Goal: Information Seeking & Learning: Learn about a topic

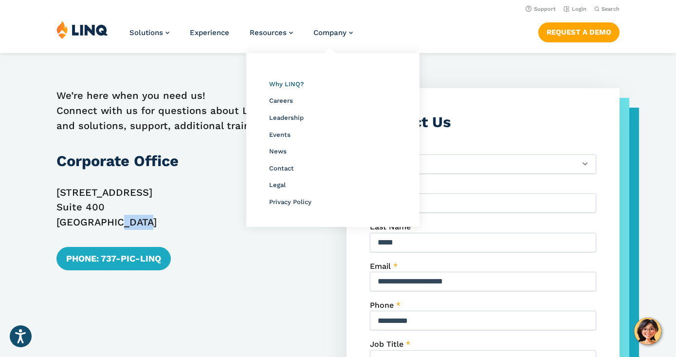
click at [278, 82] on span "Why LINQ?" at bounding box center [286, 83] width 35 height 7
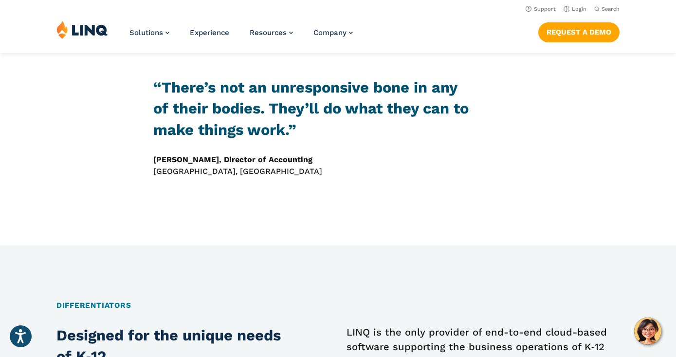
scroll to position [316, 0]
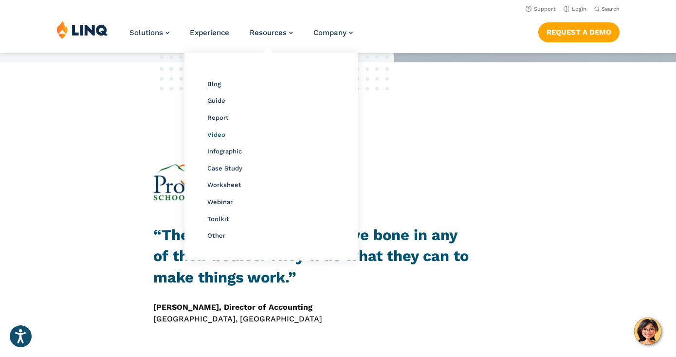
click at [218, 131] on span "Video" at bounding box center [216, 134] width 18 height 7
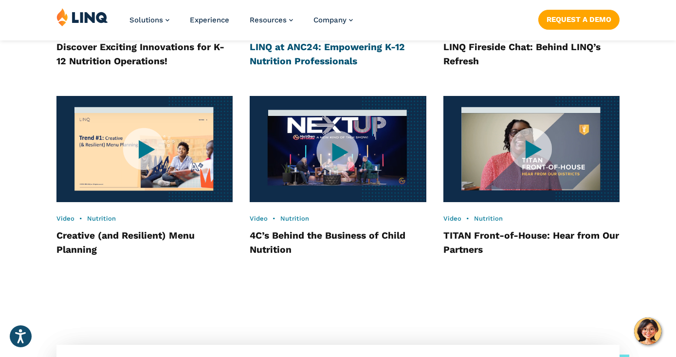
scroll to position [1380, 0]
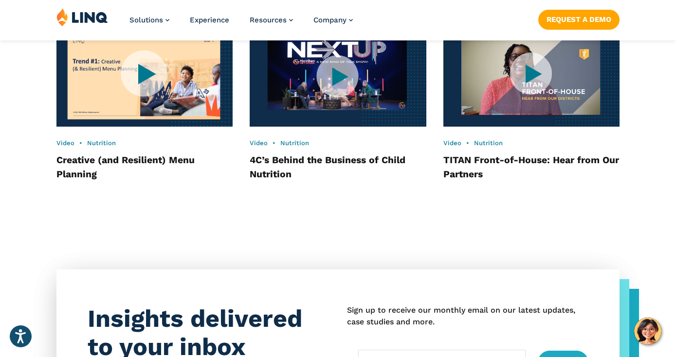
click at [180, 82] on img at bounding box center [145, 73] width 194 height 117
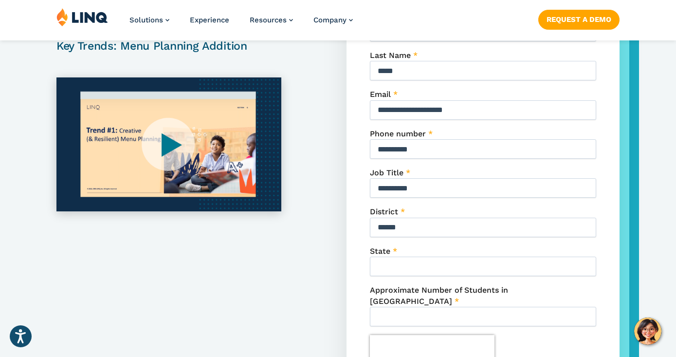
scroll to position [258, 0]
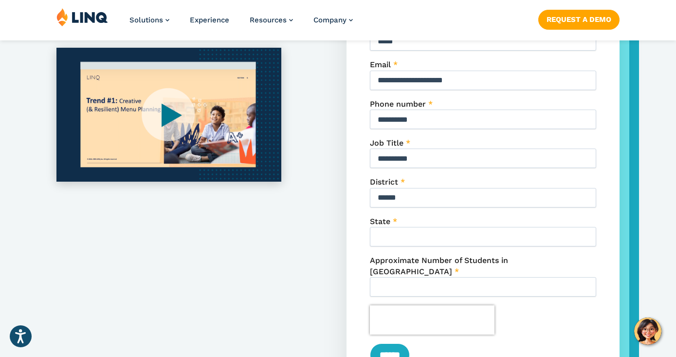
click at [180, 111] on img at bounding box center [168, 115] width 225 height 134
click at [168, 113] on img at bounding box center [168, 115] width 225 height 134
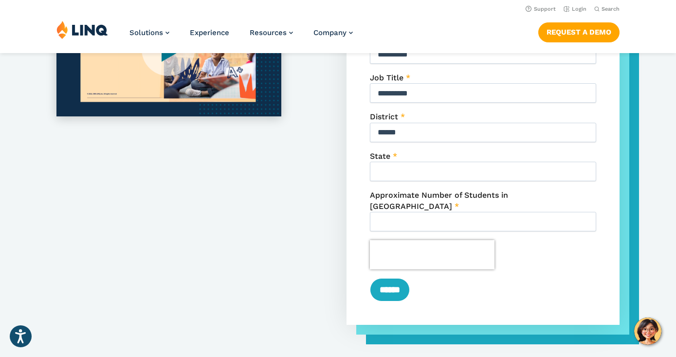
scroll to position [111, 0]
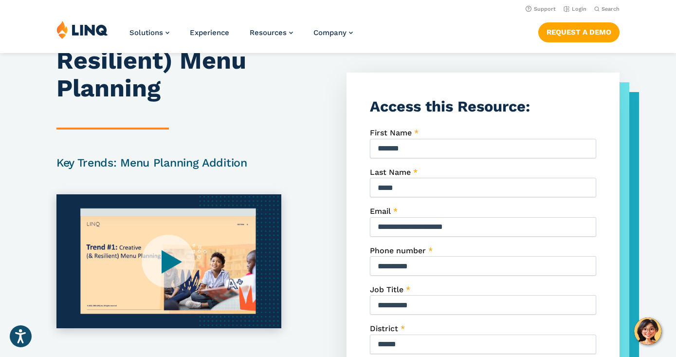
click at [169, 259] on img at bounding box center [168, 261] width 225 height 134
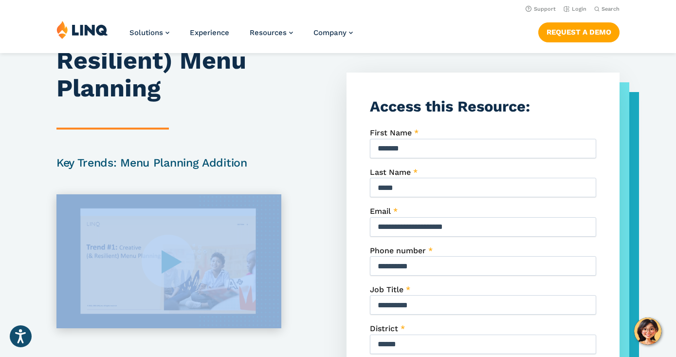
click at [169, 259] on img at bounding box center [168, 261] width 225 height 134
click at [169, 254] on img at bounding box center [168, 261] width 225 height 134
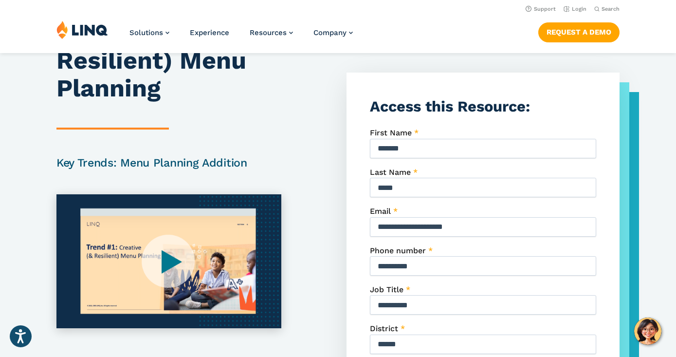
click at [169, 254] on img at bounding box center [168, 261] width 225 height 134
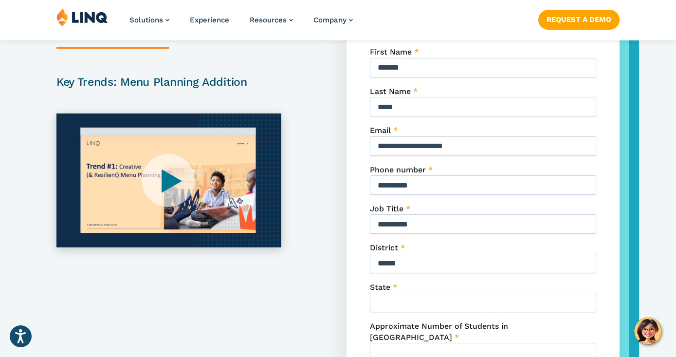
scroll to position [206, 0]
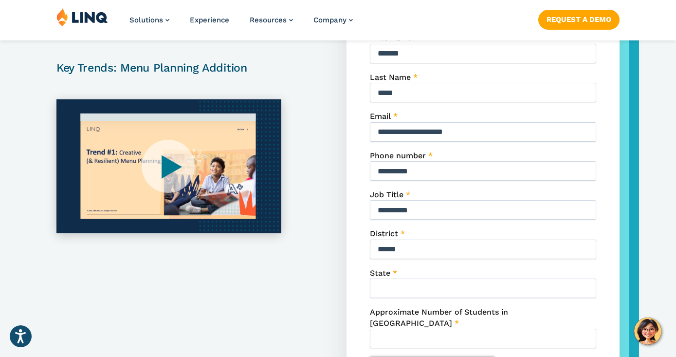
click at [162, 165] on img at bounding box center [168, 166] width 225 height 134
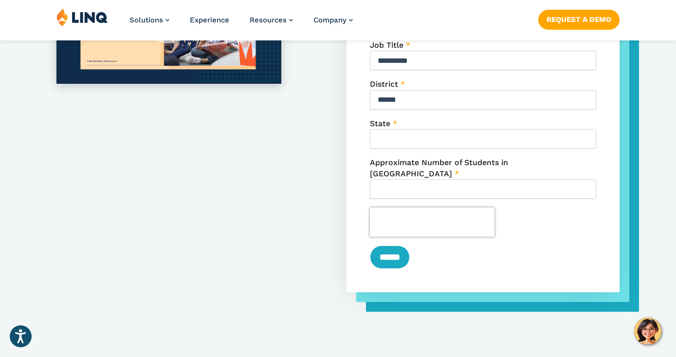
scroll to position [422, 0]
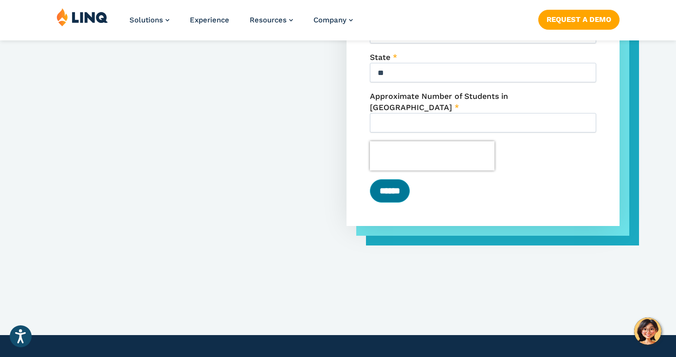
type input "**"
click at [394, 179] on input "******" at bounding box center [390, 190] width 40 height 23
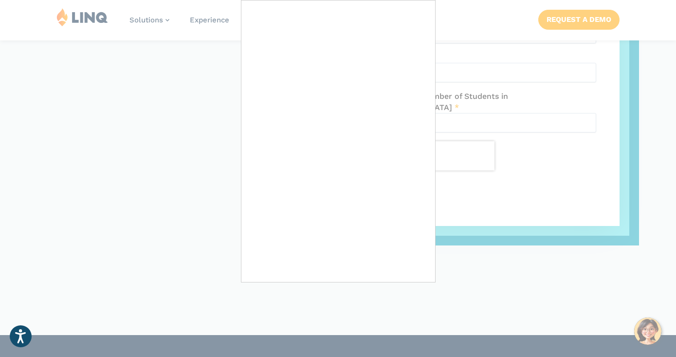
click at [138, 132] on div at bounding box center [338, 178] width 676 height 357
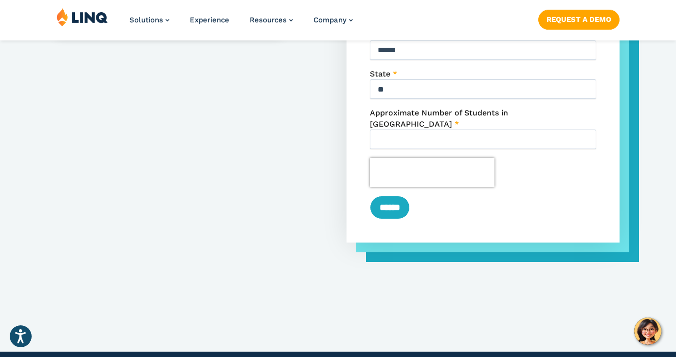
scroll to position [429, 0]
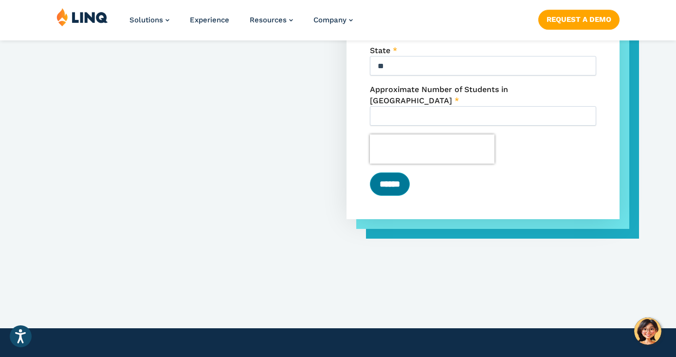
click at [406, 172] on input "******" at bounding box center [390, 183] width 40 height 23
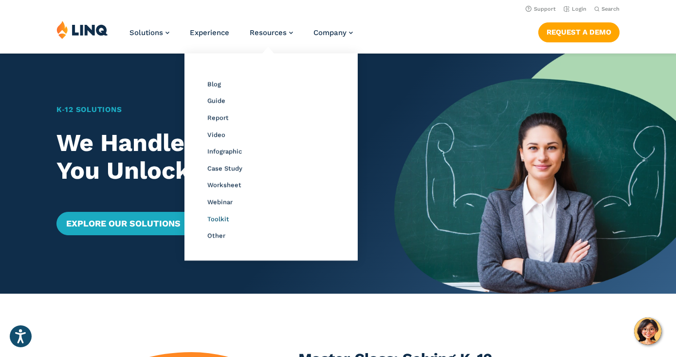
click at [219, 215] on span "Toolkit" at bounding box center [218, 218] width 22 height 7
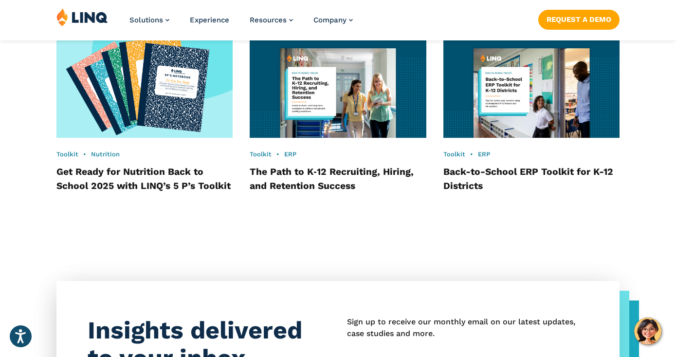
scroll to position [779, 0]
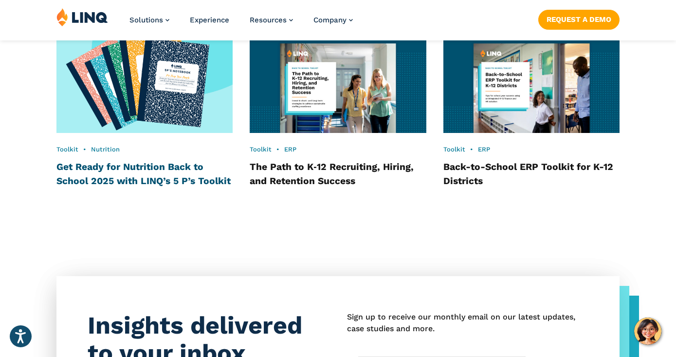
click at [162, 170] on link "Get Ready for Nutrition Back to School 2025 with LINQ’s 5 P’s Toolkit" at bounding box center [143, 173] width 174 height 25
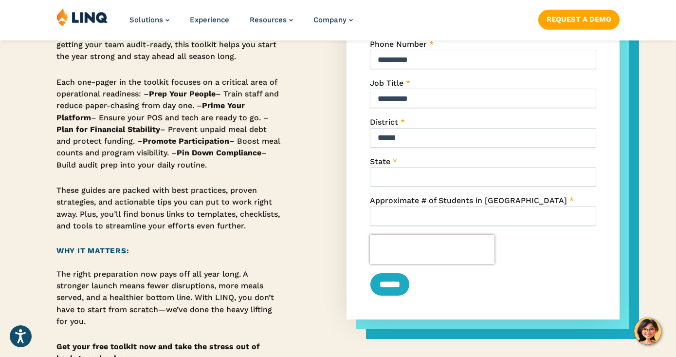
scroll to position [357, 0]
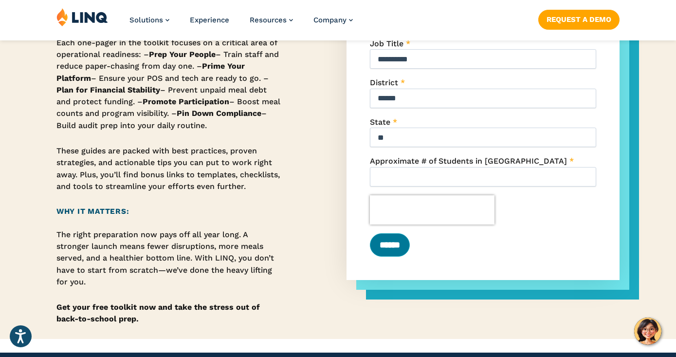
type input "**"
click at [403, 246] on input "******" at bounding box center [390, 244] width 40 height 23
click at [398, 247] on input "******" at bounding box center [390, 244] width 40 height 23
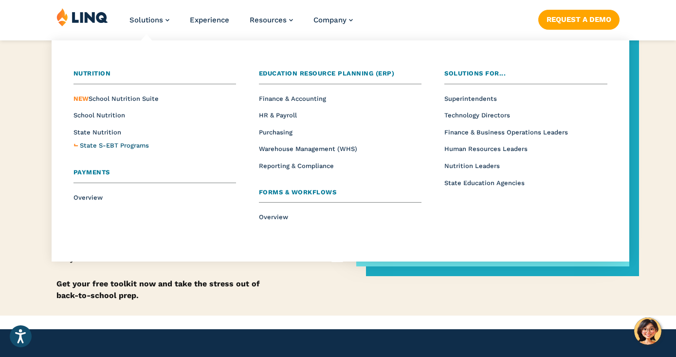
scroll to position [381, 0]
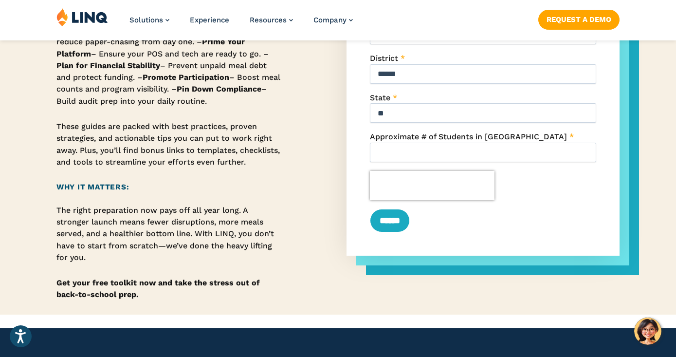
click at [150, 299] on p "Get your free toolkit now and take the stress out of back-to-school prep." at bounding box center [168, 289] width 225 height 24
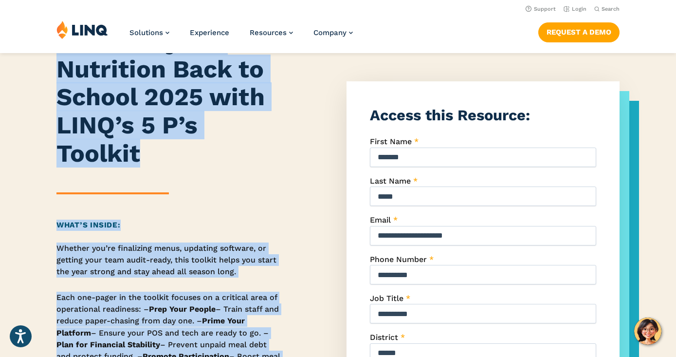
scroll to position [0, 0]
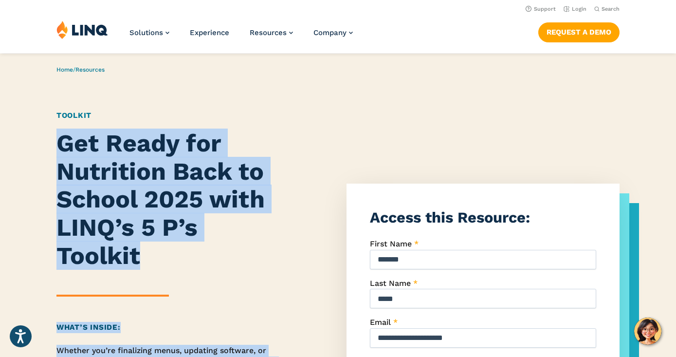
drag, startPoint x: 127, startPoint y: 268, endPoint x: 52, endPoint y: 141, distance: 147.3
copy div "Lor Ipsum dol Sitametco Adip el Seddoe 2919 temp INCI’u 3 L’e Dolorem Aliq’e Ad…"
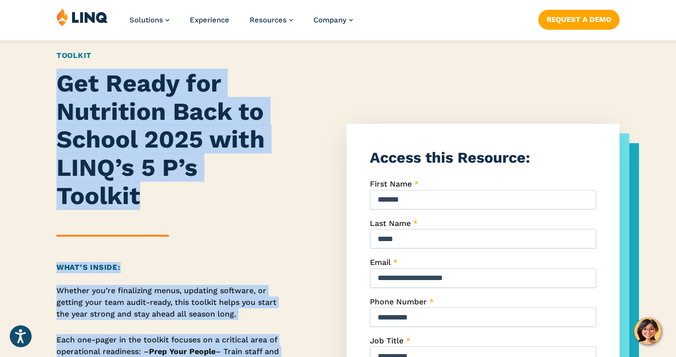
scroll to position [63, 0]
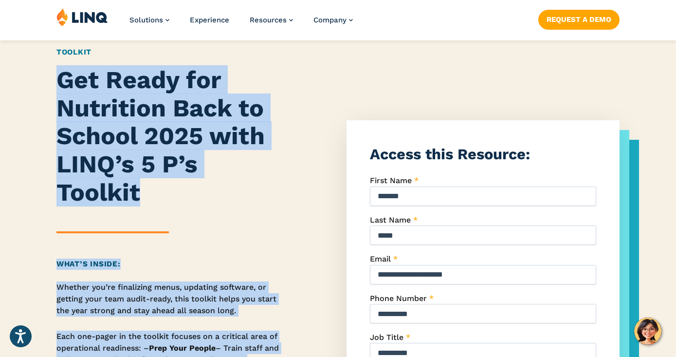
click at [126, 159] on strong "Get Ready for Nutrition Back to School 2025 with LINQ’s 5 P’s Toolkit" at bounding box center [160, 135] width 208 height 141
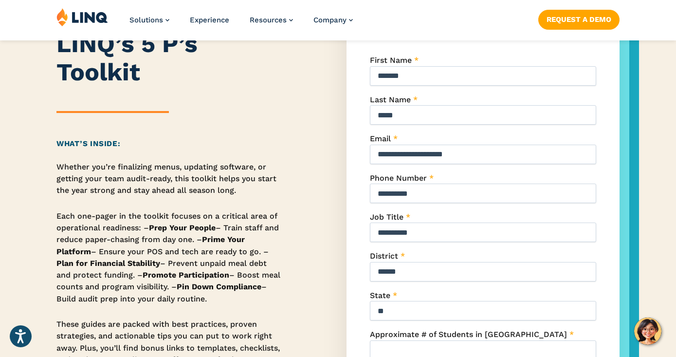
scroll to position [206, 0]
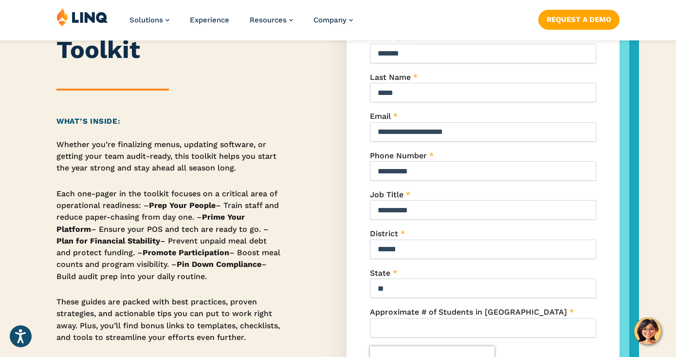
click at [64, 190] on p "Each one-pager in the toolkit focuses on a critical area of operational readine…" at bounding box center [168, 235] width 225 height 95
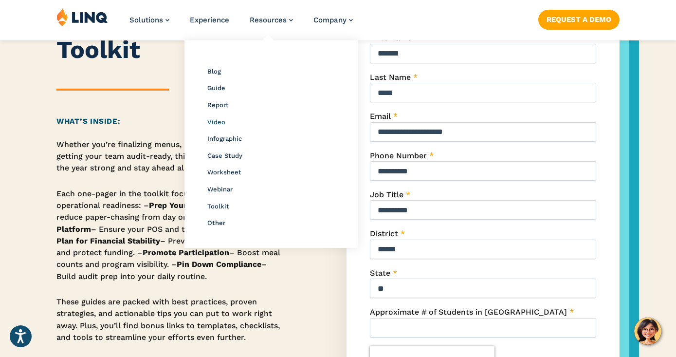
click at [218, 119] on span "Video" at bounding box center [216, 121] width 18 height 7
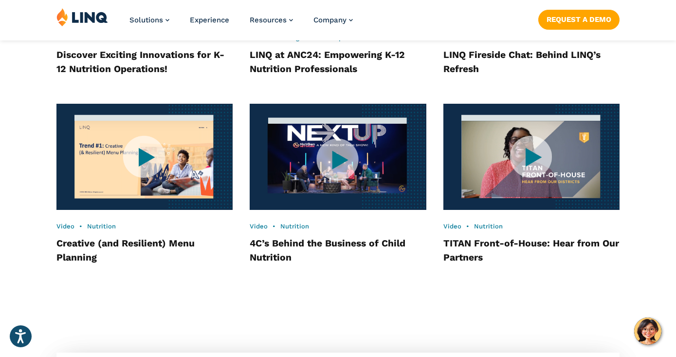
scroll to position [1299, 0]
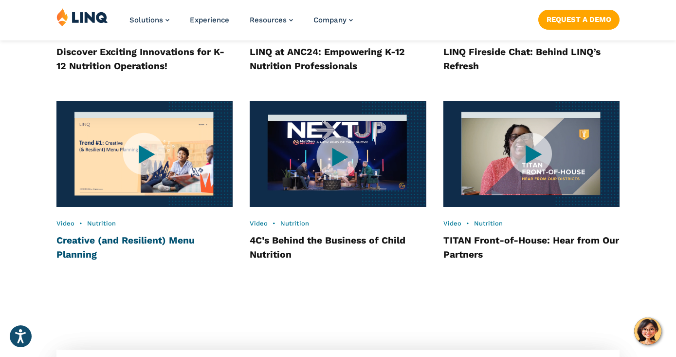
click at [167, 235] on link "Creative (and Resilient) Menu Planning" at bounding box center [125, 247] width 138 height 25
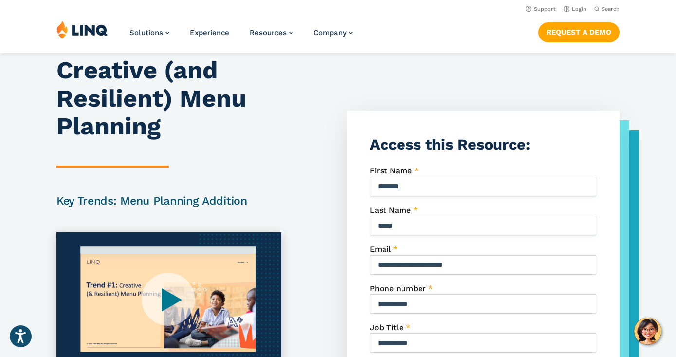
scroll to position [38, 0]
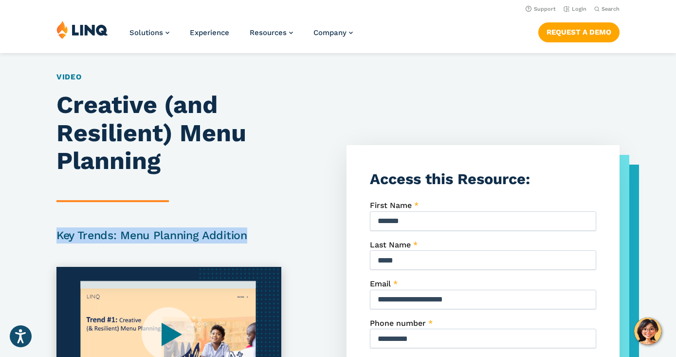
drag, startPoint x: 262, startPoint y: 238, endPoint x: 53, endPoint y: 225, distance: 208.8
copy h2 "Key Trends: Menu Planning Addition"
click at [150, 228] on h2 "Key Trends: Menu Planning Addition" at bounding box center [168, 235] width 225 height 16
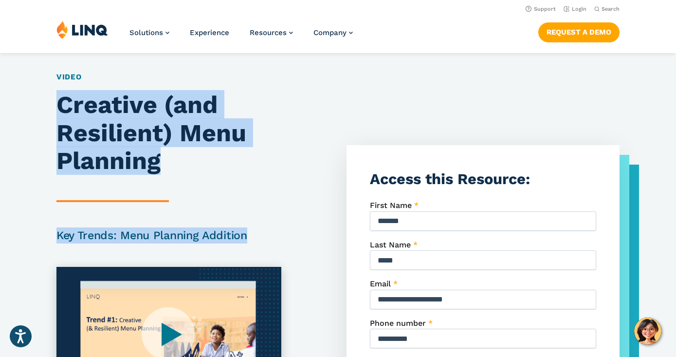
drag, startPoint x: 61, startPoint y: 106, endPoint x: 269, endPoint y: 233, distance: 243.5
copy div "Creative (and Resilient) Menu Planning Key Trends: Menu Planning Addition"
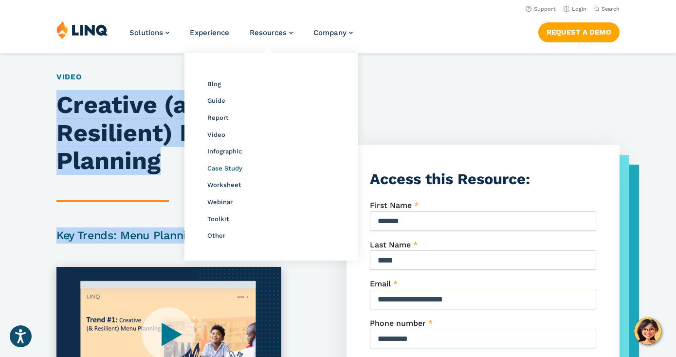
click at [218, 166] on span "Case Study" at bounding box center [224, 168] width 35 height 7
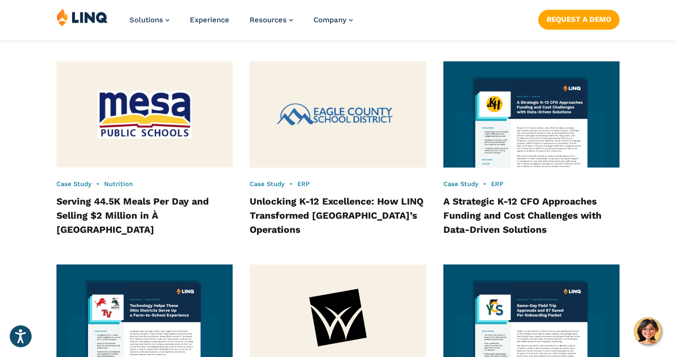
scroll to position [750, 0]
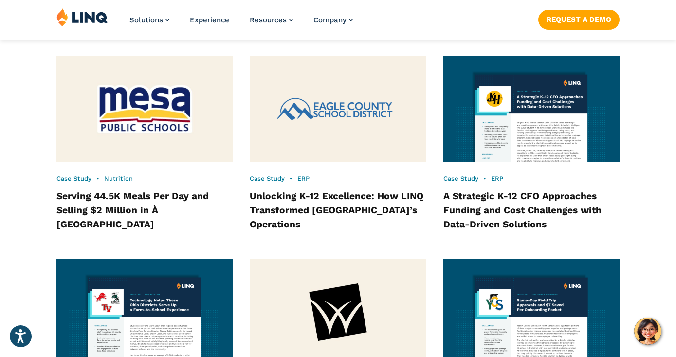
click at [202, 131] on img at bounding box center [145, 109] width 194 height 117
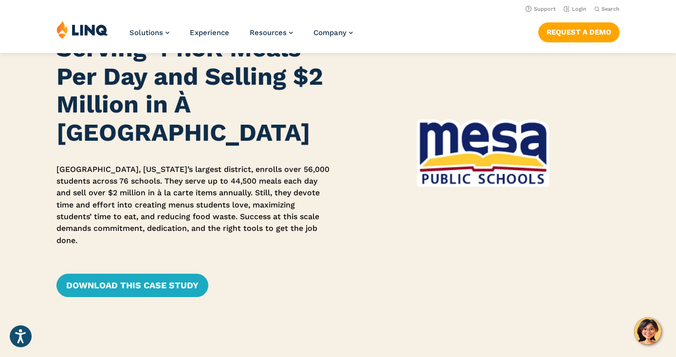
scroll to position [91, 0]
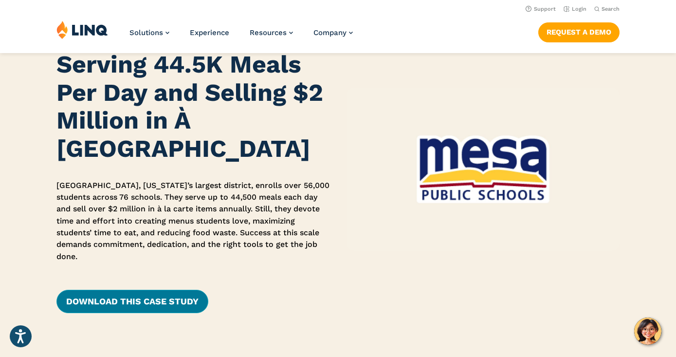
click at [135, 290] on link "DOWNLOAD THIS CASE STUDY" at bounding box center [132, 301] width 152 height 23
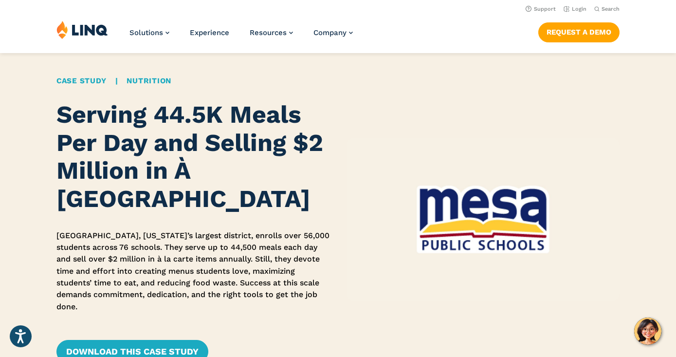
scroll to position [6, 0]
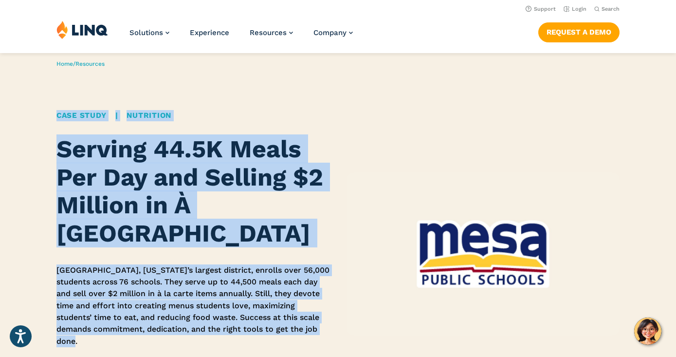
drag, startPoint x: 85, startPoint y: 312, endPoint x: 54, endPoint y: 115, distance: 199.3
click at [54, 115] on div "Home / Resources Case Study | Nutrition Serving 44.5K Meals Per Day and Selling…" at bounding box center [338, 254] width 676 height 413
copy div "Case Study | Nutrition Serving 44.5K Meals Per Day and Selling $2 Million in À …"
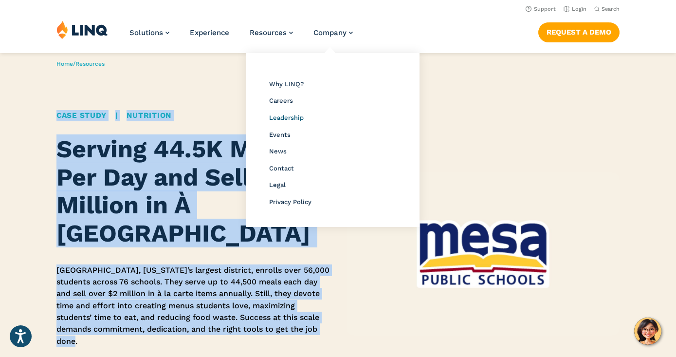
click at [290, 116] on span "Leadership" at bounding box center [286, 117] width 35 height 7
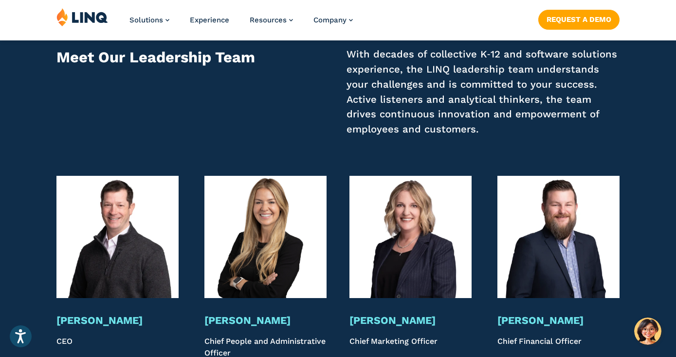
scroll to position [1779, 0]
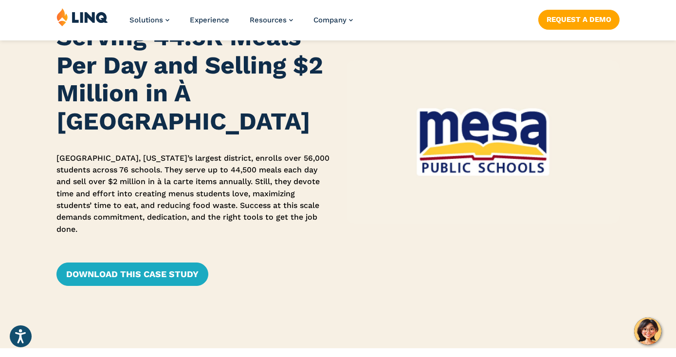
scroll to position [146, 0]
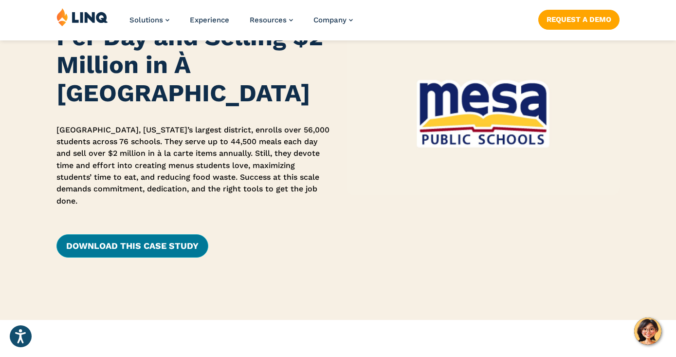
click at [132, 234] on link "DOWNLOAD THIS CASE STUDY" at bounding box center [132, 245] width 152 height 23
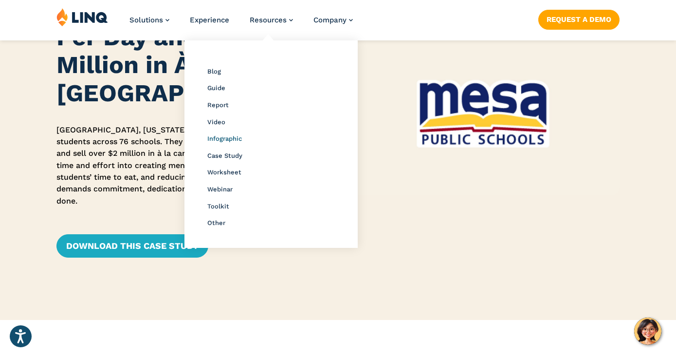
click at [219, 139] on span "Infographic" at bounding box center [224, 138] width 35 height 7
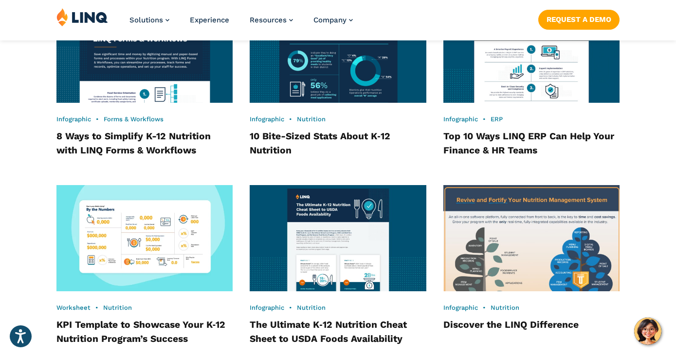
scroll to position [999, 0]
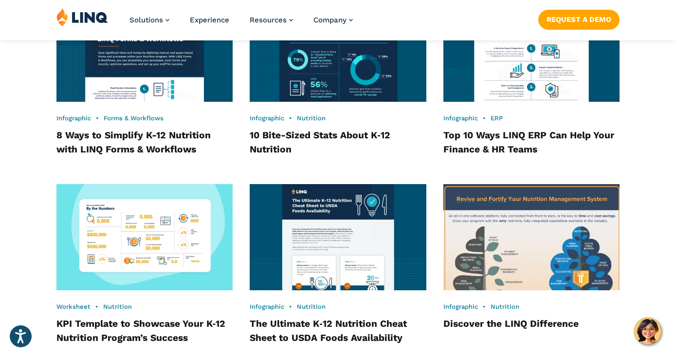
click at [360, 240] on img at bounding box center [338, 237] width 194 height 117
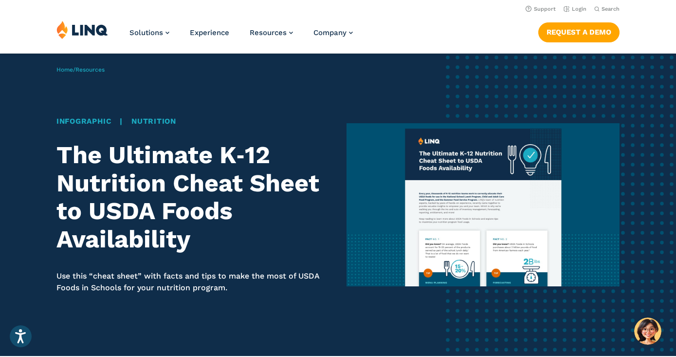
scroll to position [36, 0]
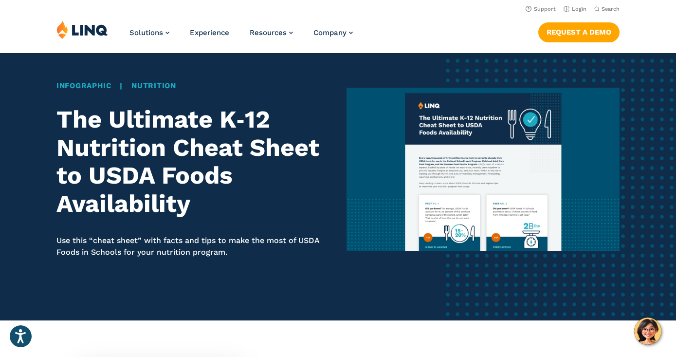
drag, startPoint x: 197, startPoint y: 204, endPoint x: 54, endPoint y: 112, distance: 170.2
click at [54, 112] on div "Home / Resources Infographic | Nutrition The Ultimate K‑12 Nutrition Cheat Shee…" at bounding box center [338, 169] width 676 height 302
copy h1 "The Ultimate K‑12 Nutrition Cheat Sheet to USDA Foods Availability"
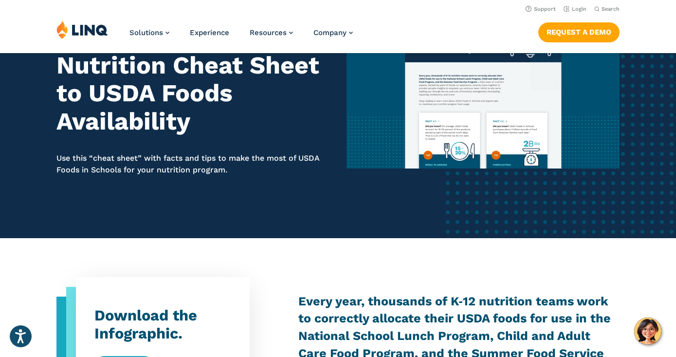
scroll to position [80, 0]
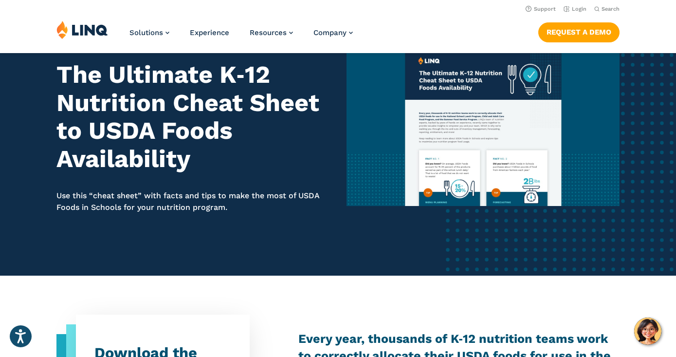
click at [53, 108] on div "Home / Resources Infographic | Nutrition The Ultimate K‑12 Nutrition Cheat Shee…" at bounding box center [338, 124] width 676 height 302
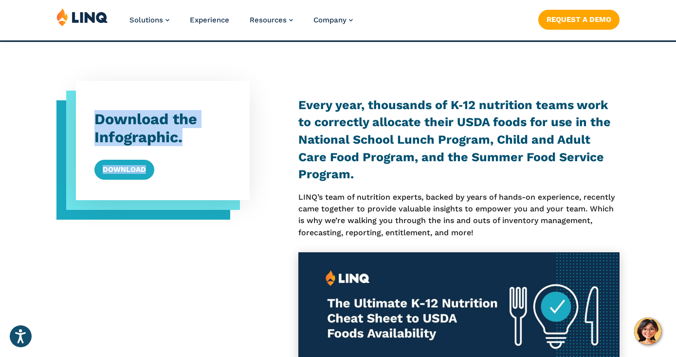
scroll to position [450, 0]
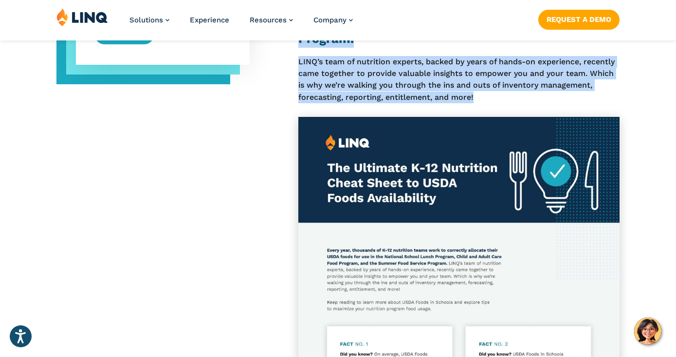
drag, startPoint x: 56, startPoint y: 70, endPoint x: 390, endPoint y: 330, distance: 423.4
copy article "The Ultimate K‑12 Nutrition Cheat Sheet to USDA Foods Availability Use this “ch…"
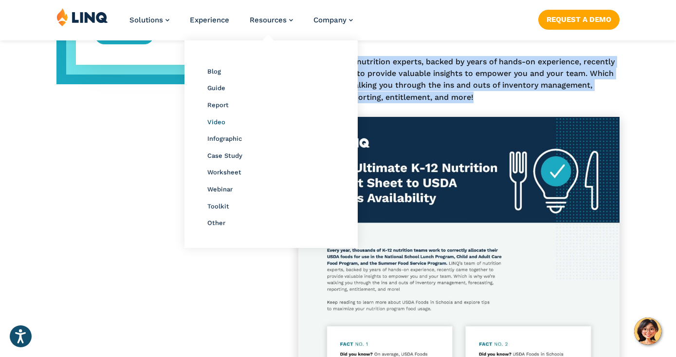
click at [215, 118] on span "Video" at bounding box center [216, 121] width 18 height 7
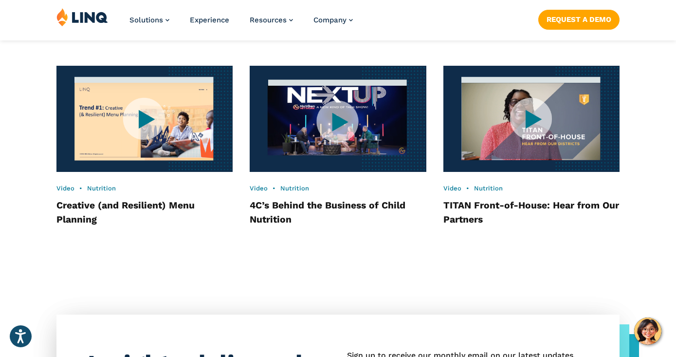
scroll to position [1337, 0]
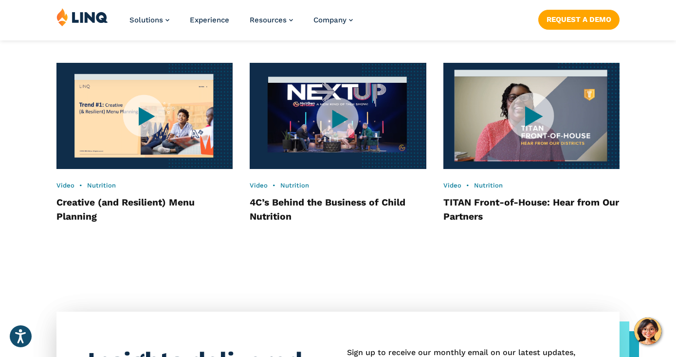
click at [535, 97] on img at bounding box center [531, 115] width 194 height 117
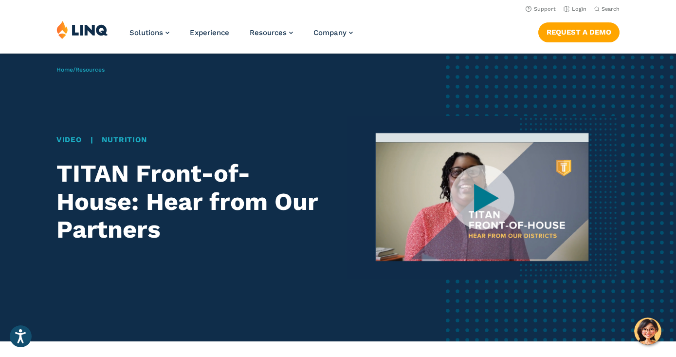
click at [477, 201] on img at bounding box center [483, 197] width 273 height 163
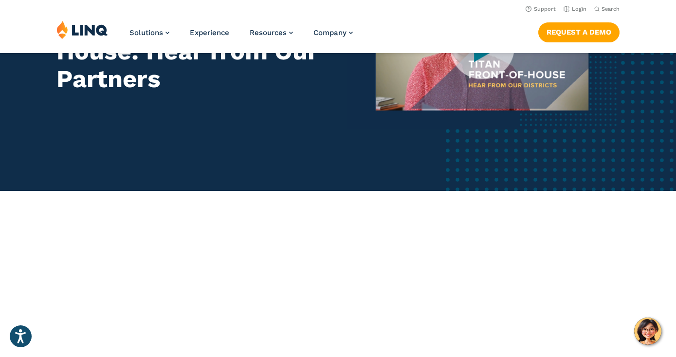
scroll to position [37, 0]
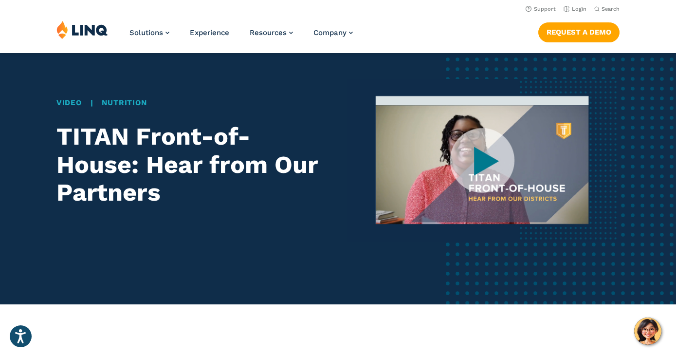
drag, startPoint x: 54, startPoint y: 126, endPoint x: 210, endPoint y: 202, distance: 173.8
click at [210, 202] on div "Home / Resources Video | Nutrition TITAN Front-of-House: Hear from Our Partners" at bounding box center [338, 161] width 676 height 288
copy h1 "TITAN Front-of-House: Hear from Our Partners"
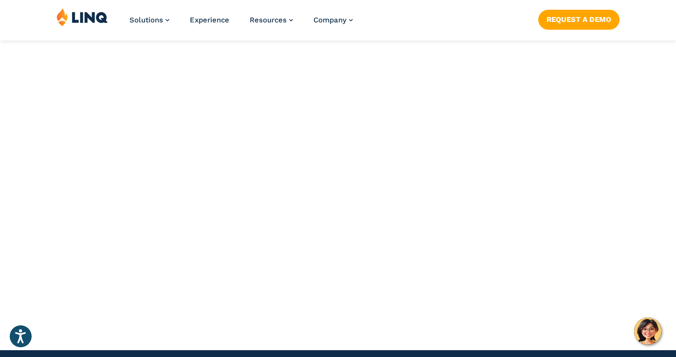
scroll to position [380, 0]
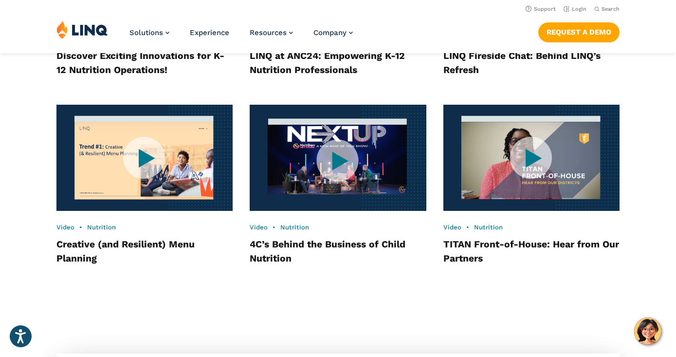
scroll to position [1283, 0]
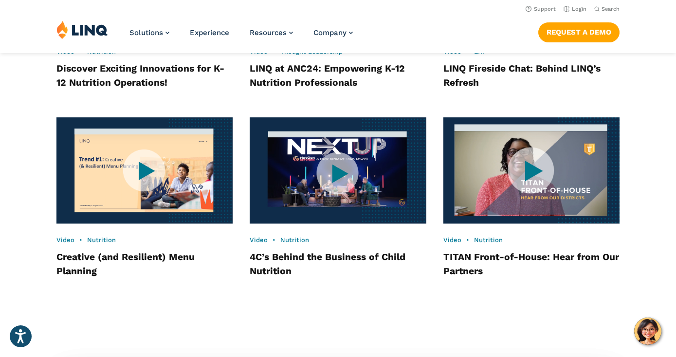
click at [490, 163] on img at bounding box center [531, 170] width 194 height 117
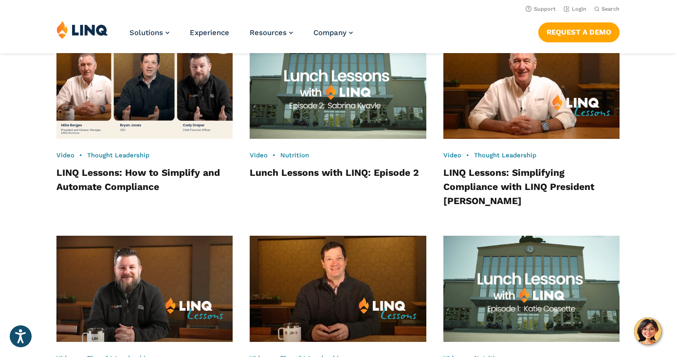
scroll to position [772, 0]
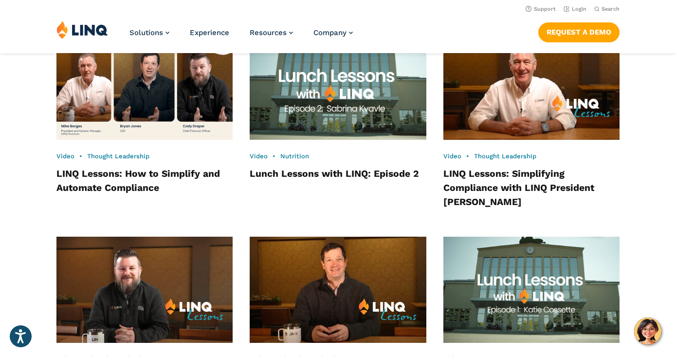
click at [391, 92] on img at bounding box center [338, 86] width 194 height 117
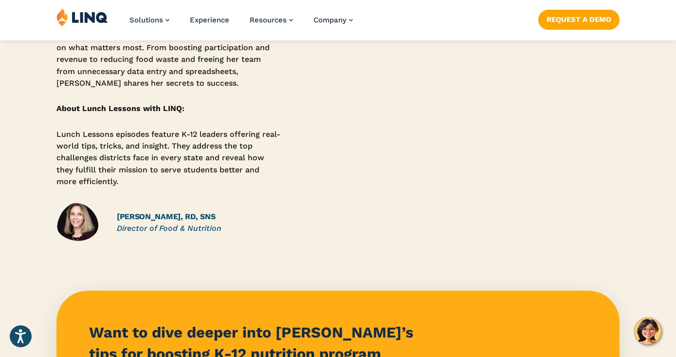
scroll to position [322, 0]
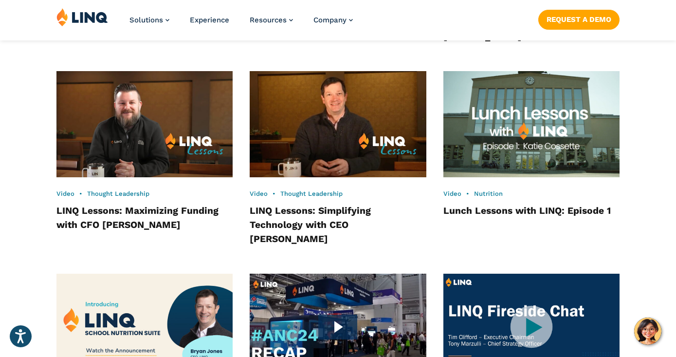
click at [546, 109] on img at bounding box center [531, 124] width 194 height 117
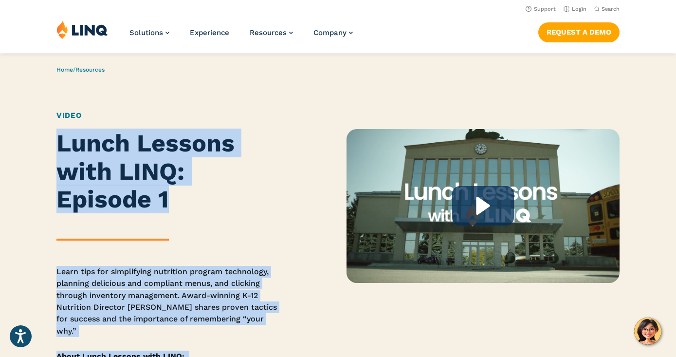
drag, startPoint x: 296, startPoint y: 210, endPoint x: 37, endPoint y: 129, distance: 272.2
copy article "Lunch Lessons with LINQ: Episode 1 Learn tips for simplifying nutrition program…"
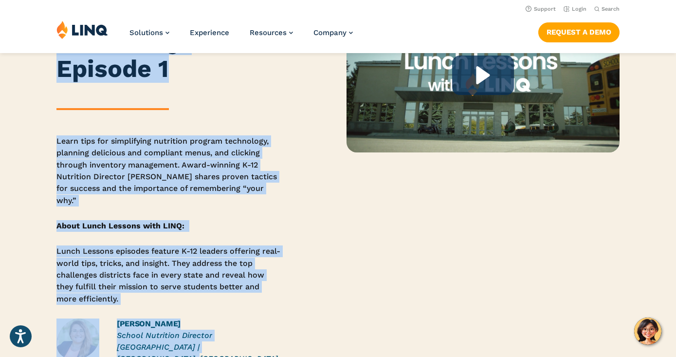
scroll to position [131, 0]
